Goal: Transaction & Acquisition: Subscribe to service/newsletter

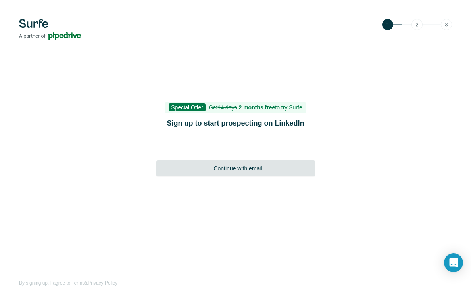
click at [252, 168] on span "Continue with email" at bounding box center [237, 169] width 48 height 8
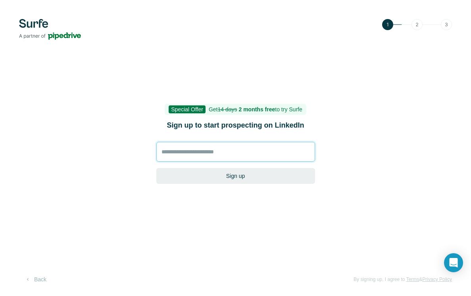
click at [242, 152] on input at bounding box center [235, 152] width 159 height 20
type input "**********"
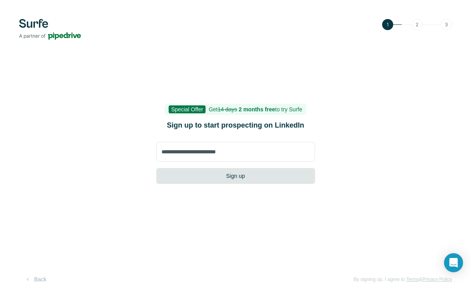
click at [258, 176] on button "Sign up" at bounding box center [235, 176] width 159 height 16
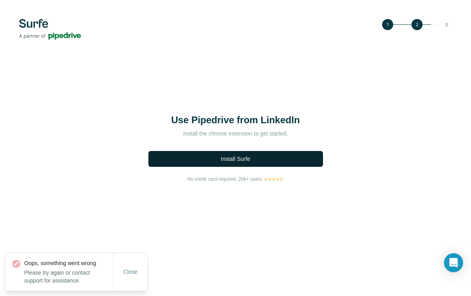
click at [251, 160] on button "Install Surfe" at bounding box center [235, 159] width 174 height 16
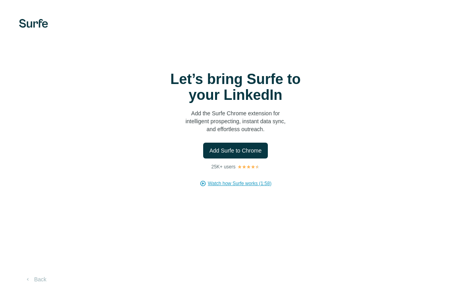
click at [247, 183] on span "Watch how Surfe works (1:58)" at bounding box center [239, 183] width 63 height 7
